Goal: Task Accomplishment & Management: Manage account settings

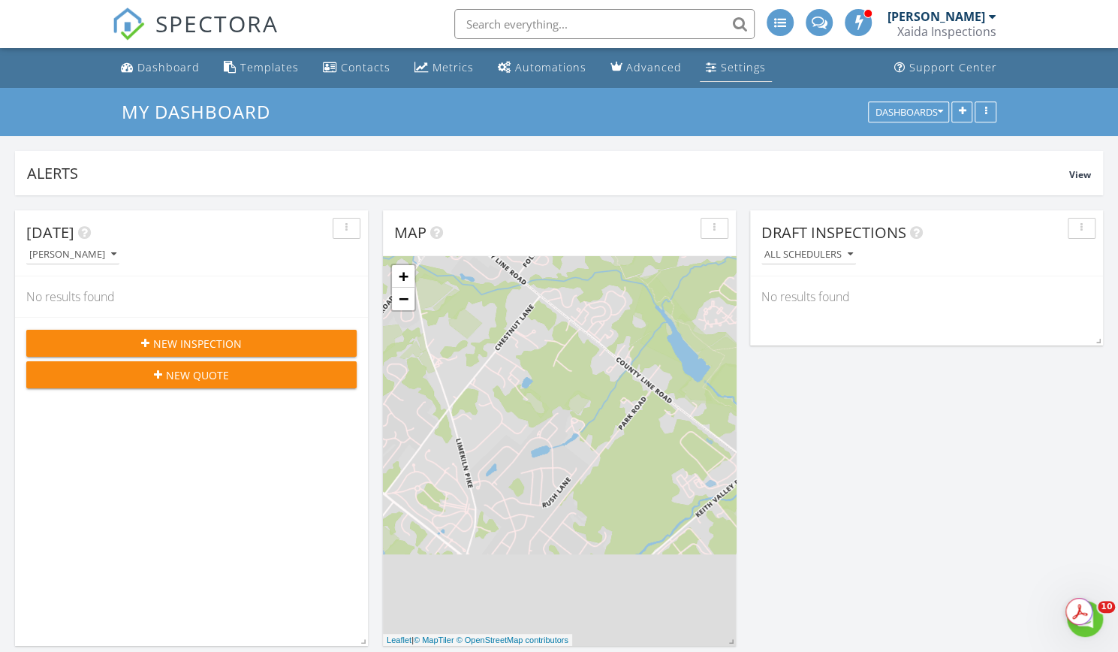
click at [733, 70] on div "Settings" at bounding box center [743, 67] width 45 height 14
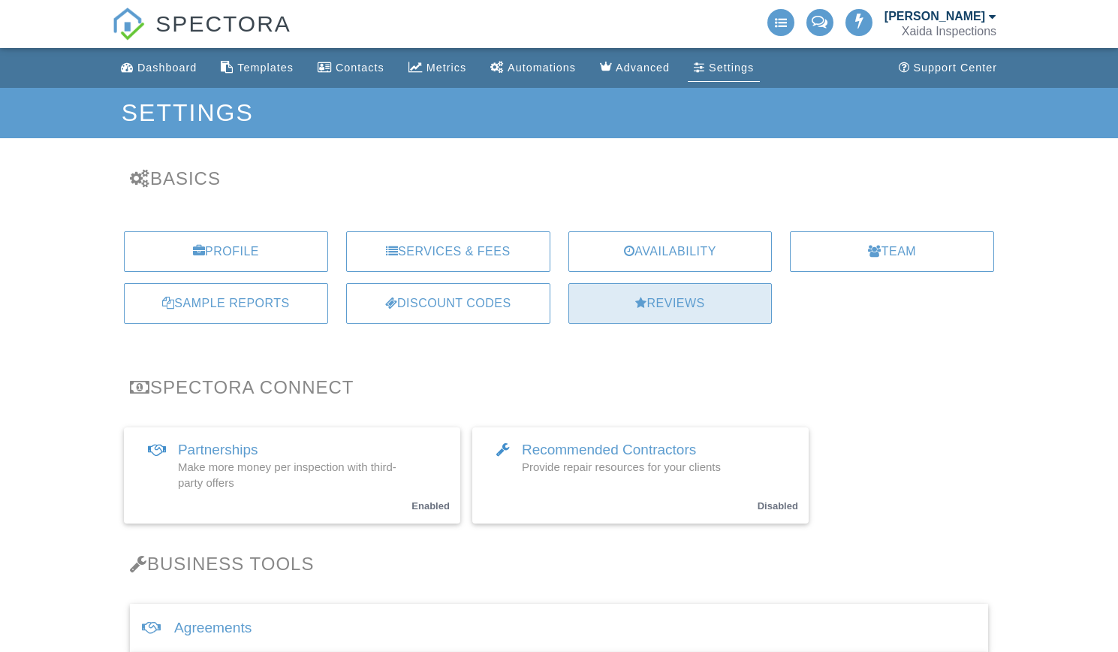
click at [671, 303] on div "Reviews" at bounding box center [670, 303] width 204 height 41
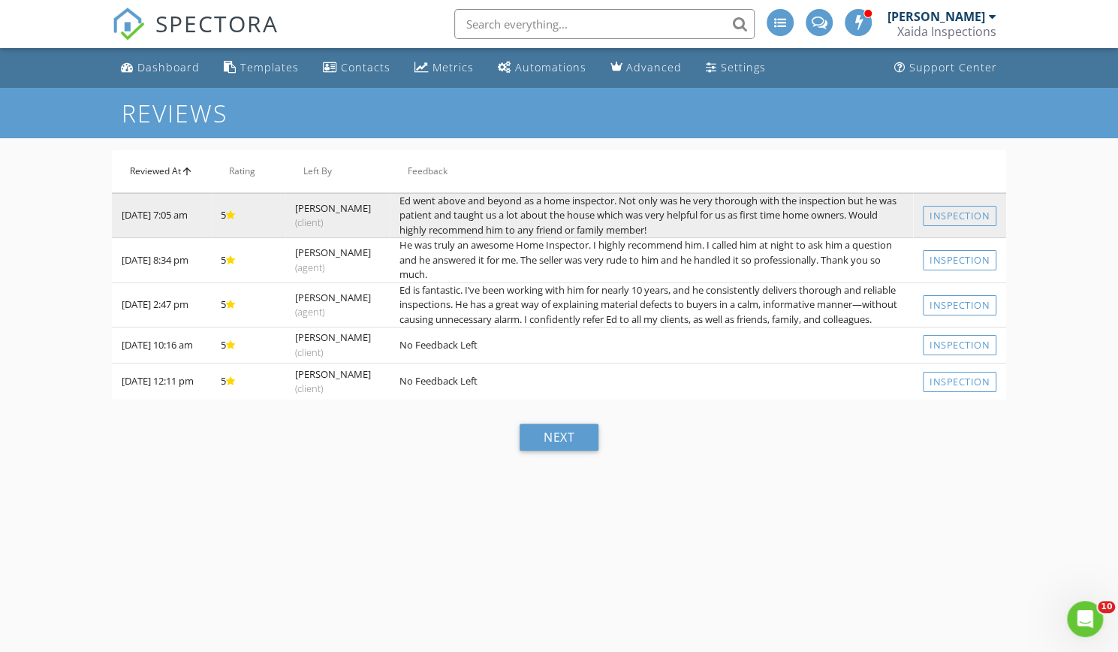
click at [674, 208] on td "Ed went above and beyond as a home inspector. Not only was he very thorough wit…" at bounding box center [651, 215] width 523 height 45
click at [176, 235] on td "07/12/2025 7:05 am" at bounding box center [161, 215] width 99 height 45
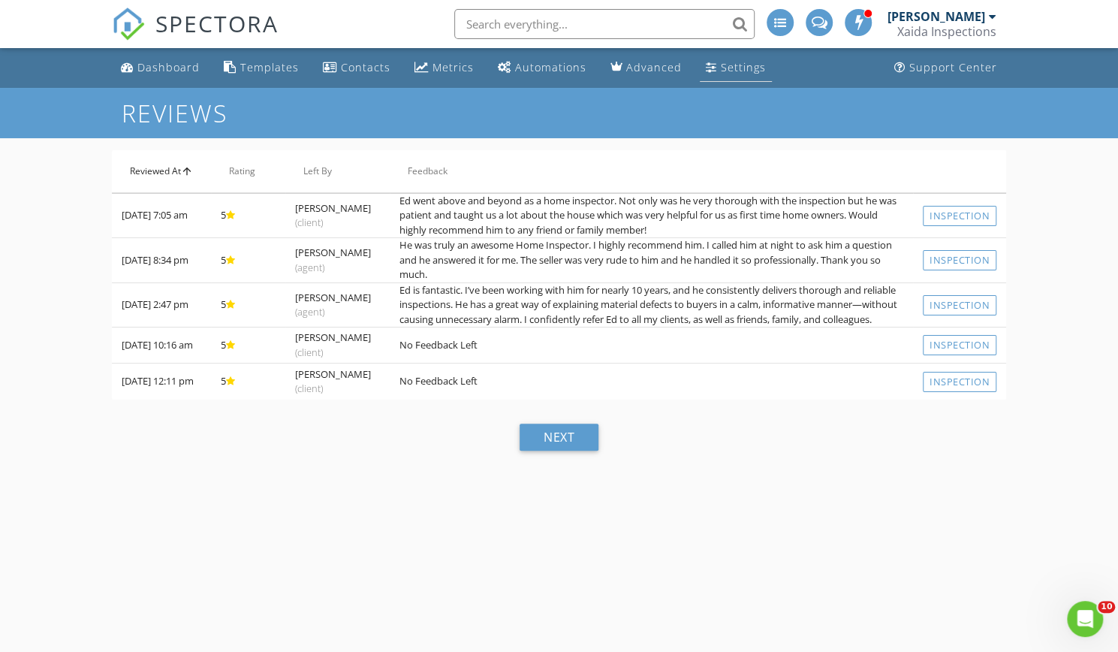
click at [722, 66] on div "Settings" at bounding box center [743, 67] width 45 height 14
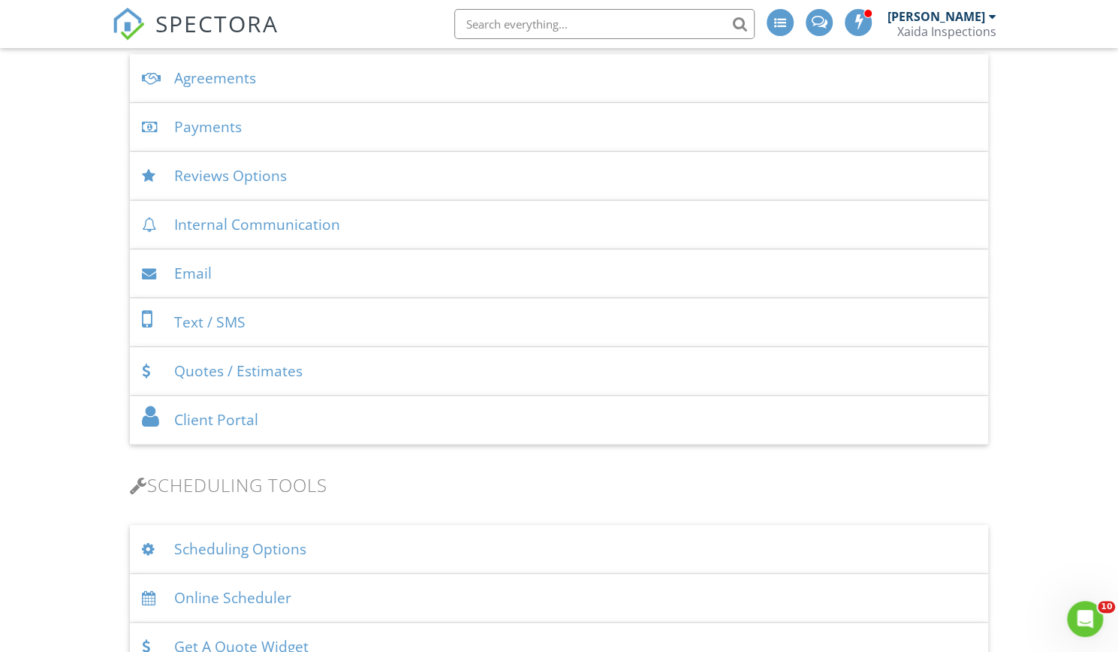
scroll to position [544, 0]
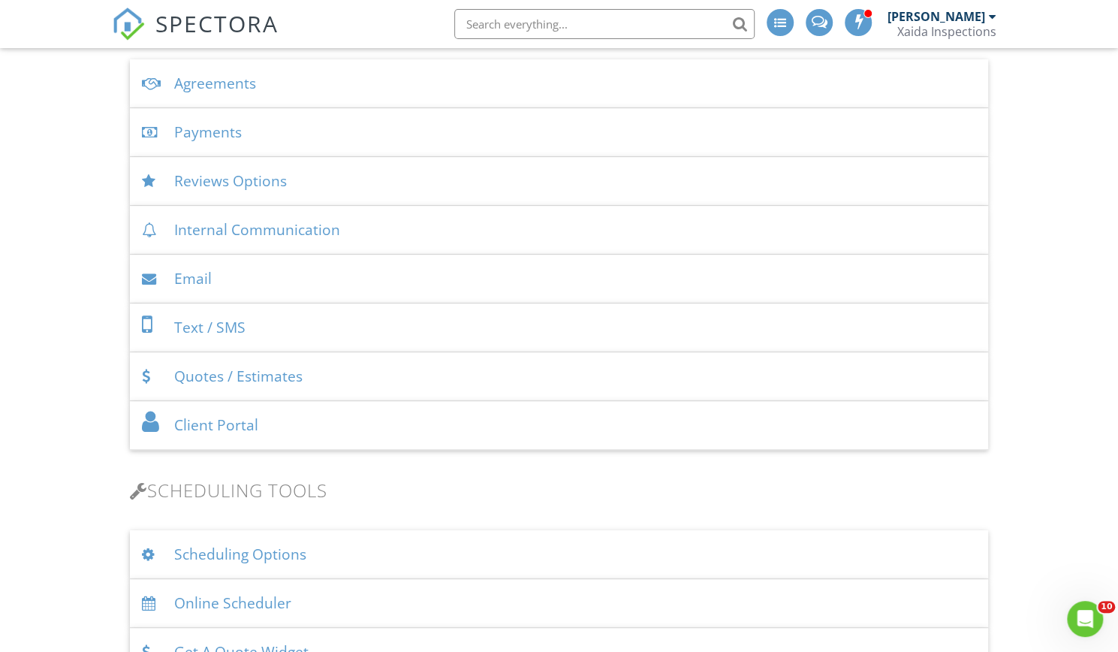
click at [261, 191] on div "Reviews Options" at bounding box center [559, 181] width 858 height 49
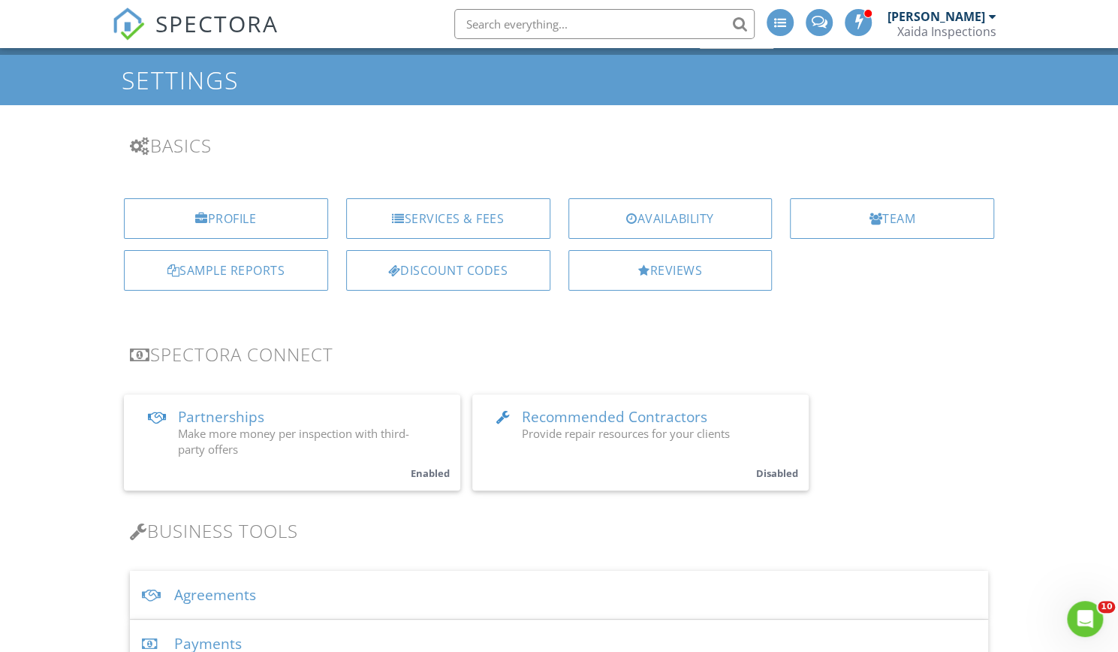
scroll to position [32, 0]
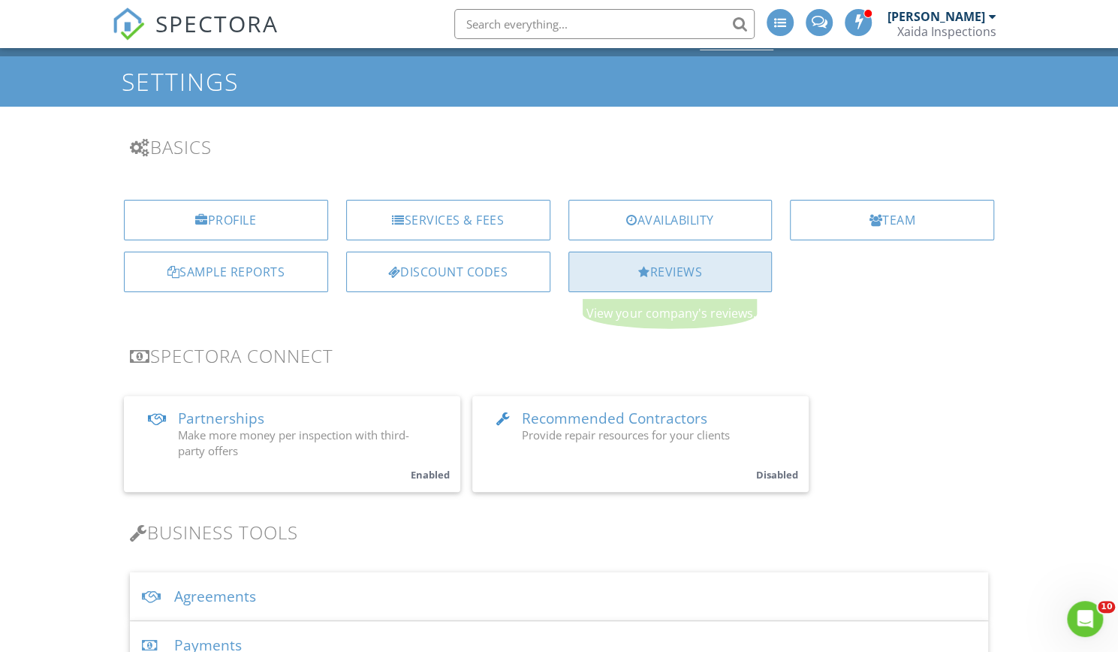
click at [676, 284] on div "Reviews" at bounding box center [670, 272] width 204 height 41
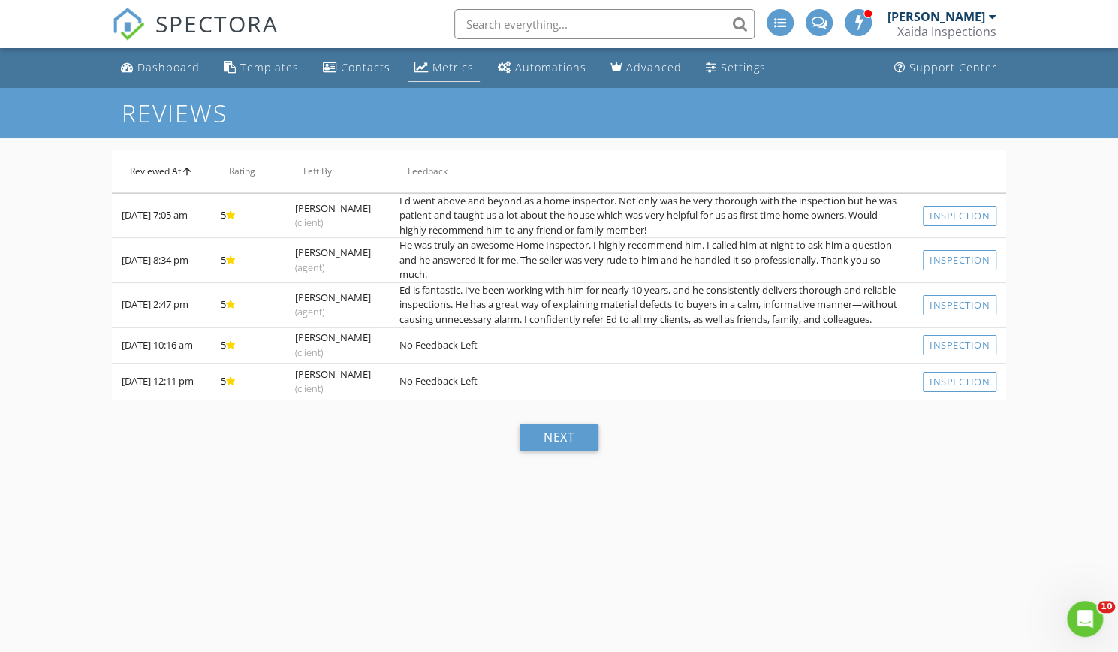
click at [448, 66] on div "Metrics" at bounding box center [452, 67] width 41 height 14
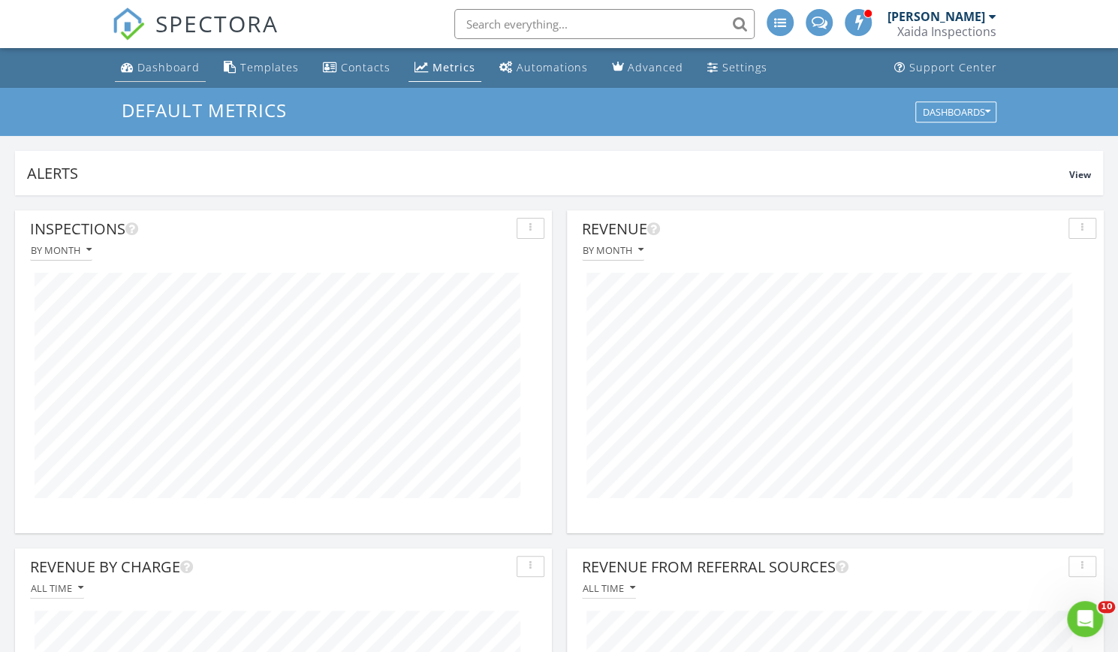
click at [137, 68] on div "Dashboard" at bounding box center [168, 67] width 62 height 14
